Goal: Task Accomplishment & Management: Use online tool/utility

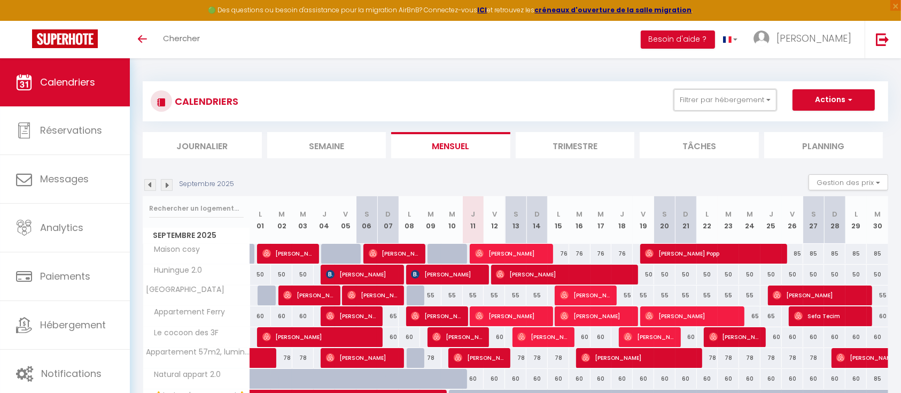
drag, startPoint x: 699, startPoint y: 99, endPoint x: 702, endPoint y: 130, distance: 31.1
click at [699, 99] on button "Filtrer par hébergement" at bounding box center [725, 99] width 103 height 21
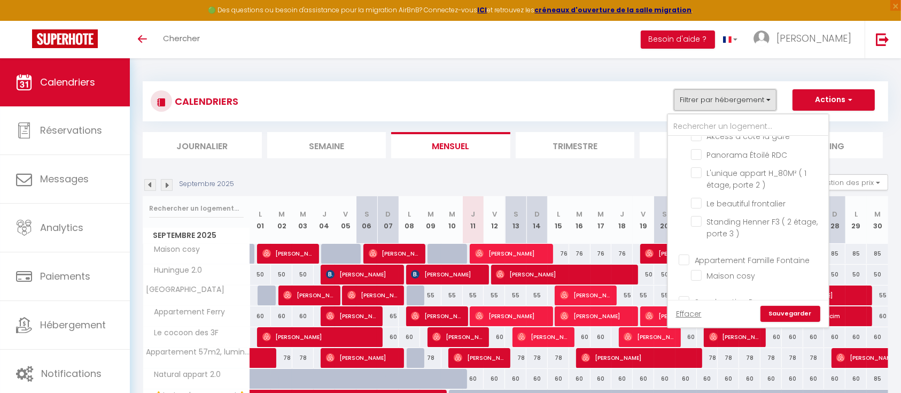
scroll to position [285, 0]
click at [684, 176] on input "Sous location Pro" at bounding box center [759, 170] width 160 height 11
checkbox input "true"
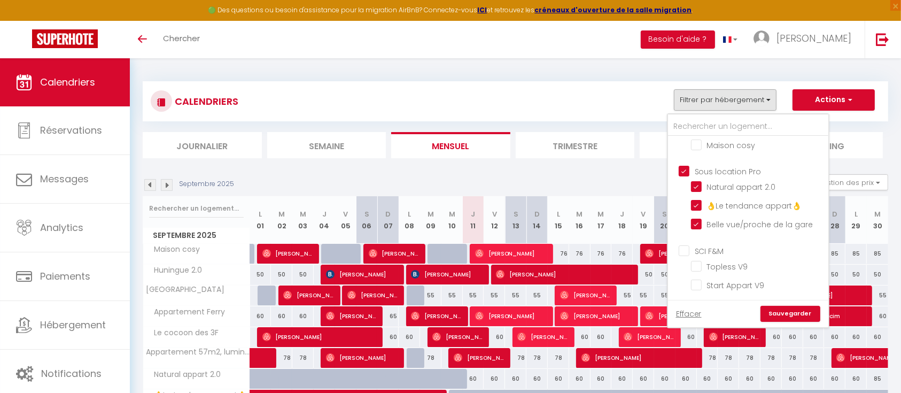
checkbox input "false"
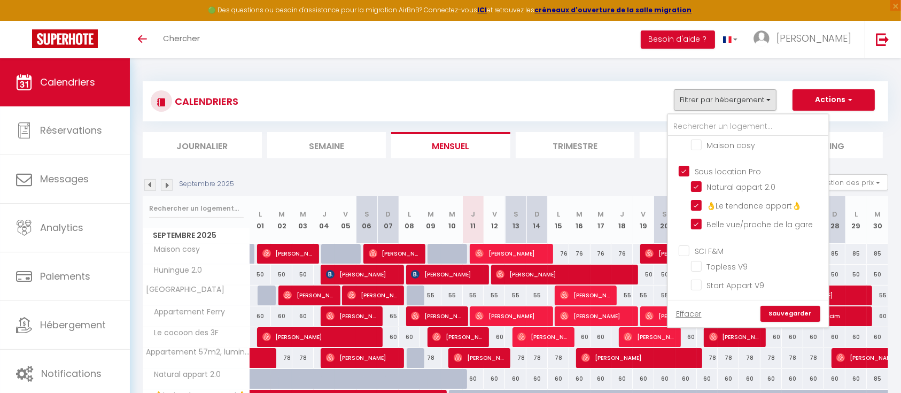
checkbox input "false"
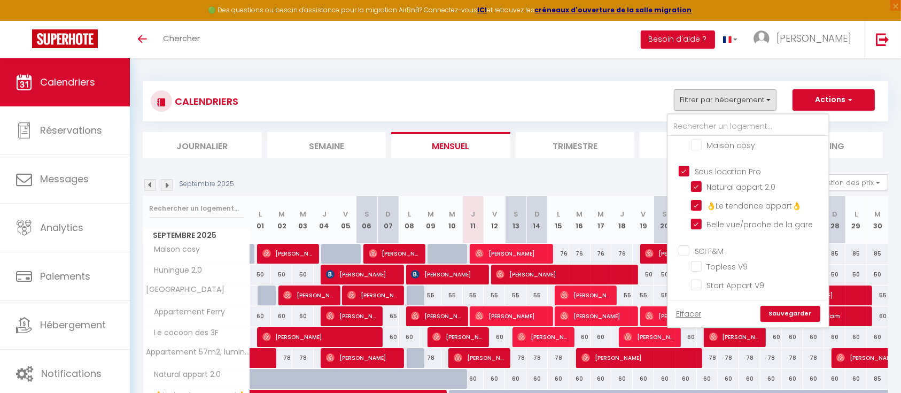
checkbox input "false"
checkbox input "true"
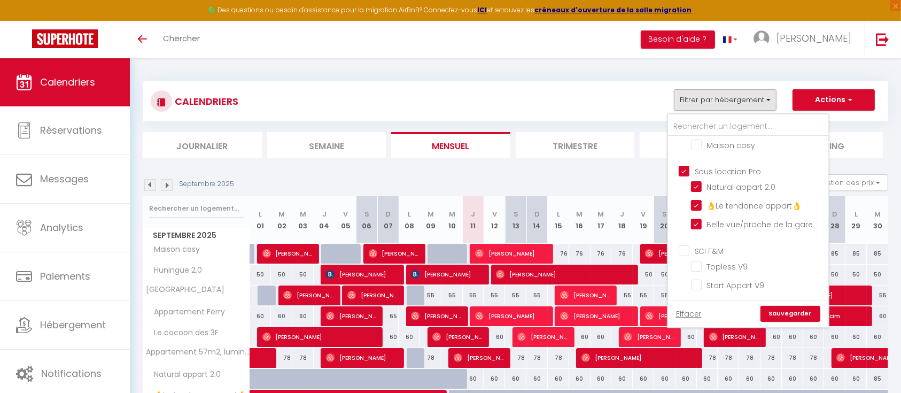
checkbox input "false"
click at [683, 256] on ul "SCI F&M Topless V9 Start Appart V9" at bounding box center [748, 269] width 160 height 61
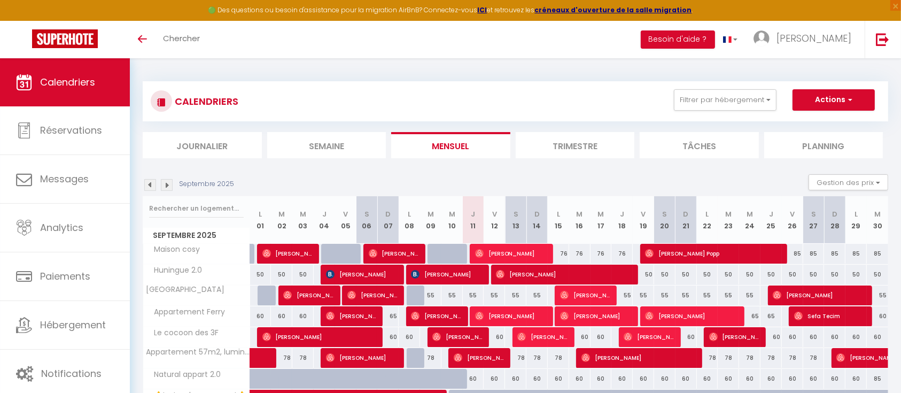
click at [709, 88] on div "CALENDRIERS Filtrer par hébergement Conciergerie Airexbook Huningue 2.0 [GEOGRA…" at bounding box center [515, 101] width 745 height 40
click at [706, 105] on button "Filtrer par hébergement" at bounding box center [725, 99] width 103 height 21
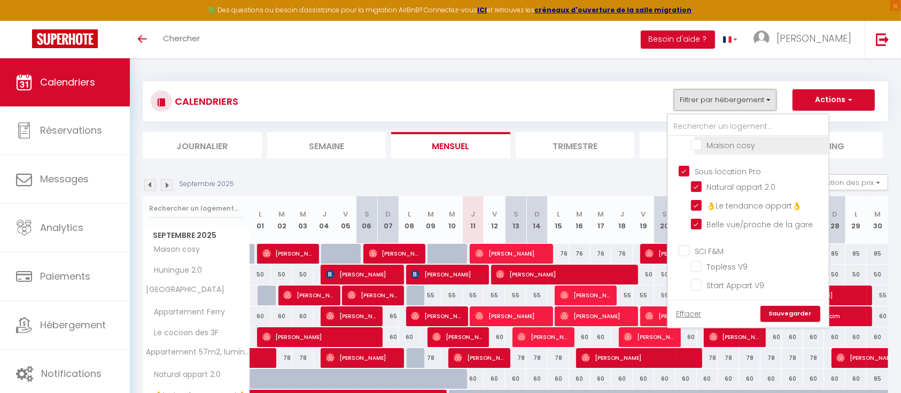
scroll to position [296, 0]
click at [688, 250] on input "SCI F&M" at bounding box center [759, 249] width 160 height 11
checkbox input "true"
checkbox input "false"
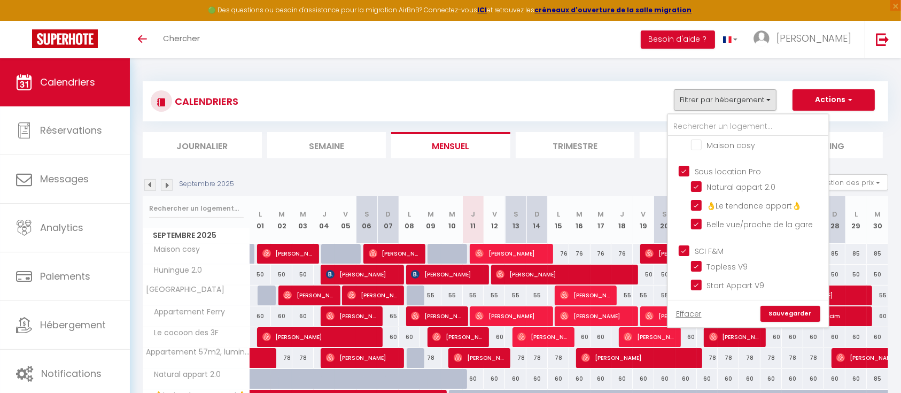
checkbox input "false"
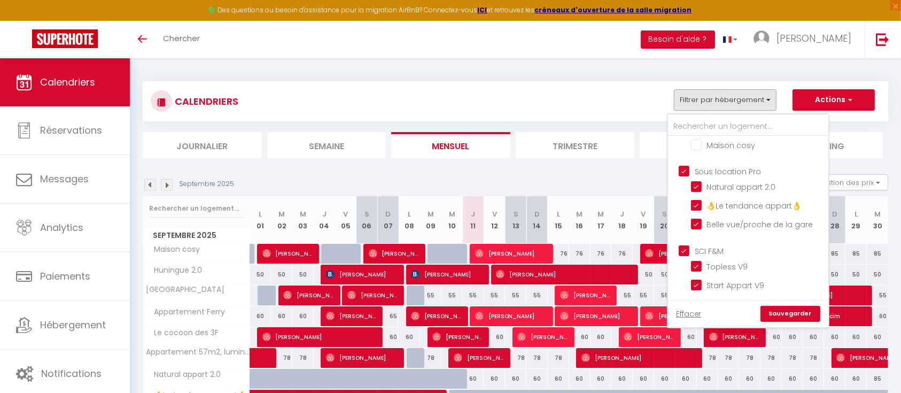
checkbox input "false"
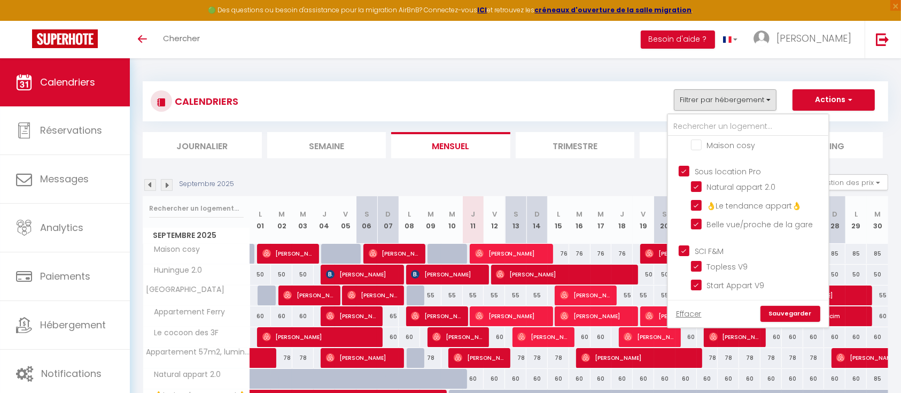
checkbox input "true"
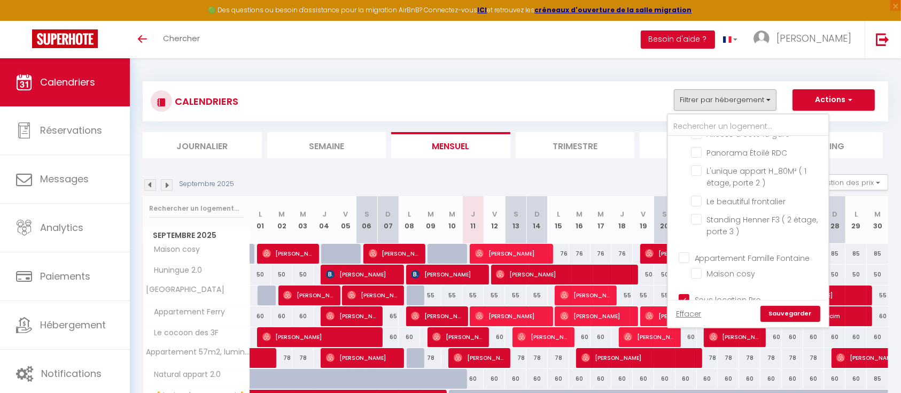
click at [688, 262] on input "Appartement Famille Fontaine" at bounding box center [759, 256] width 160 height 11
checkbox input "true"
checkbox input "false"
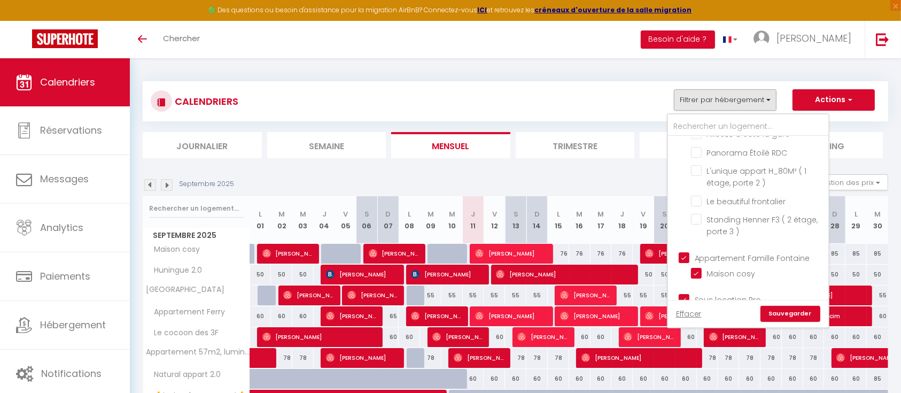
checkbox input "false"
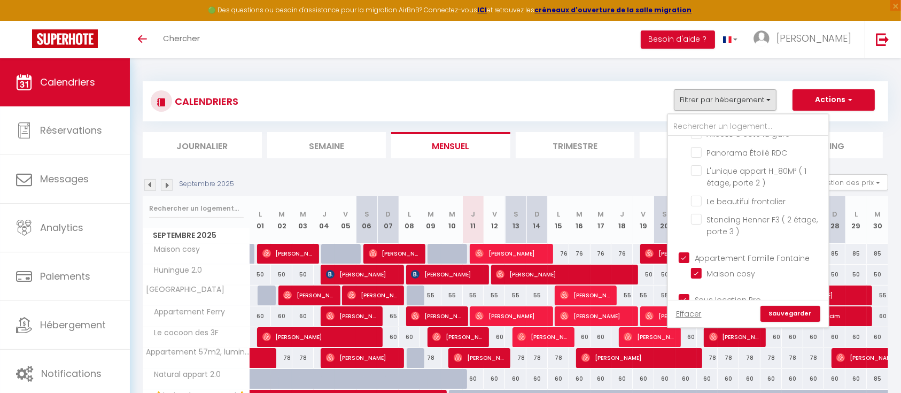
checkbox input "false"
checkbox input "true"
click at [787, 313] on link "Sauvegarder" at bounding box center [790, 314] width 60 height 16
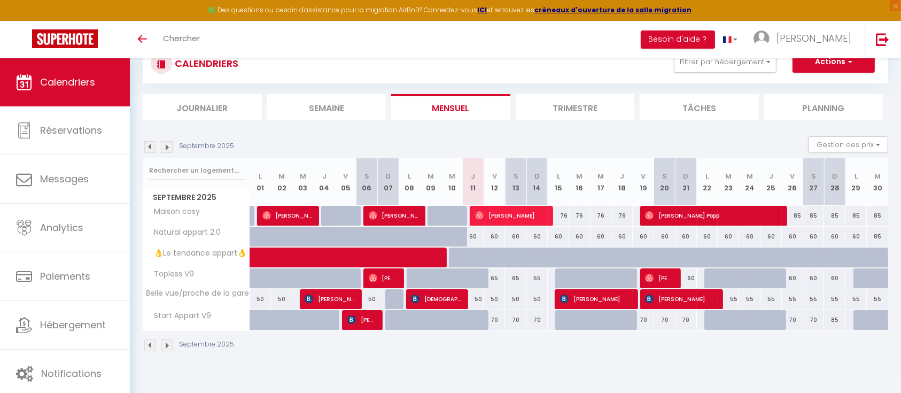
scroll to position [58, 0]
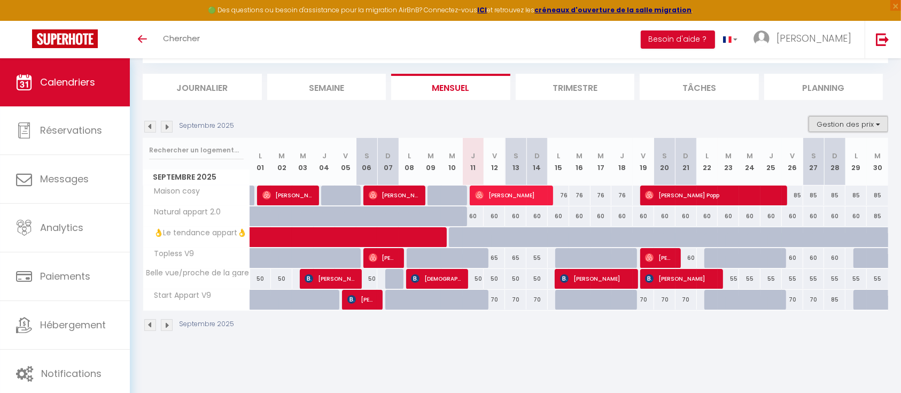
click at [835, 124] on button "Gestion des prix" at bounding box center [848, 124] width 80 height 16
